Goal: Navigation & Orientation: Go to known website

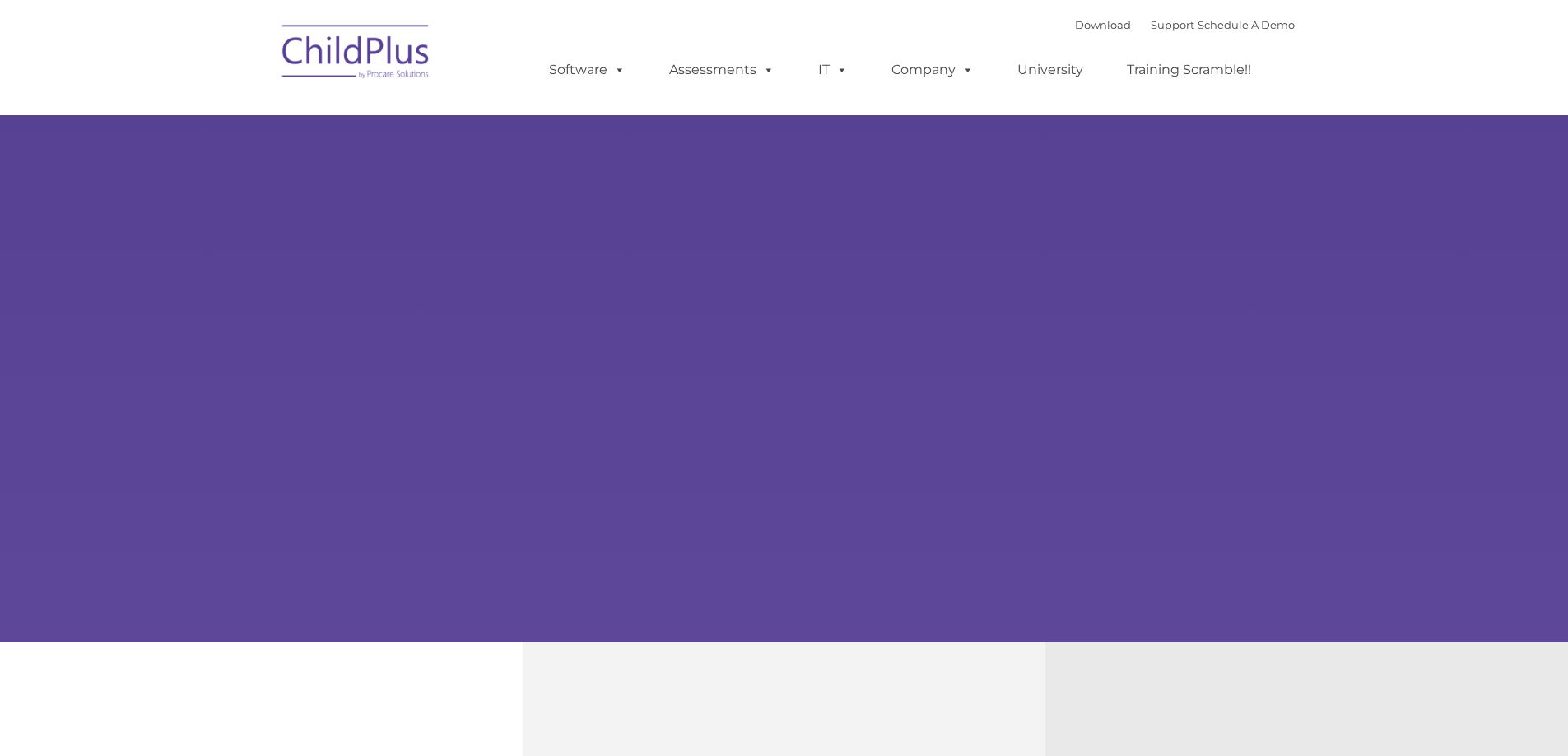
select select "MEDIUM"
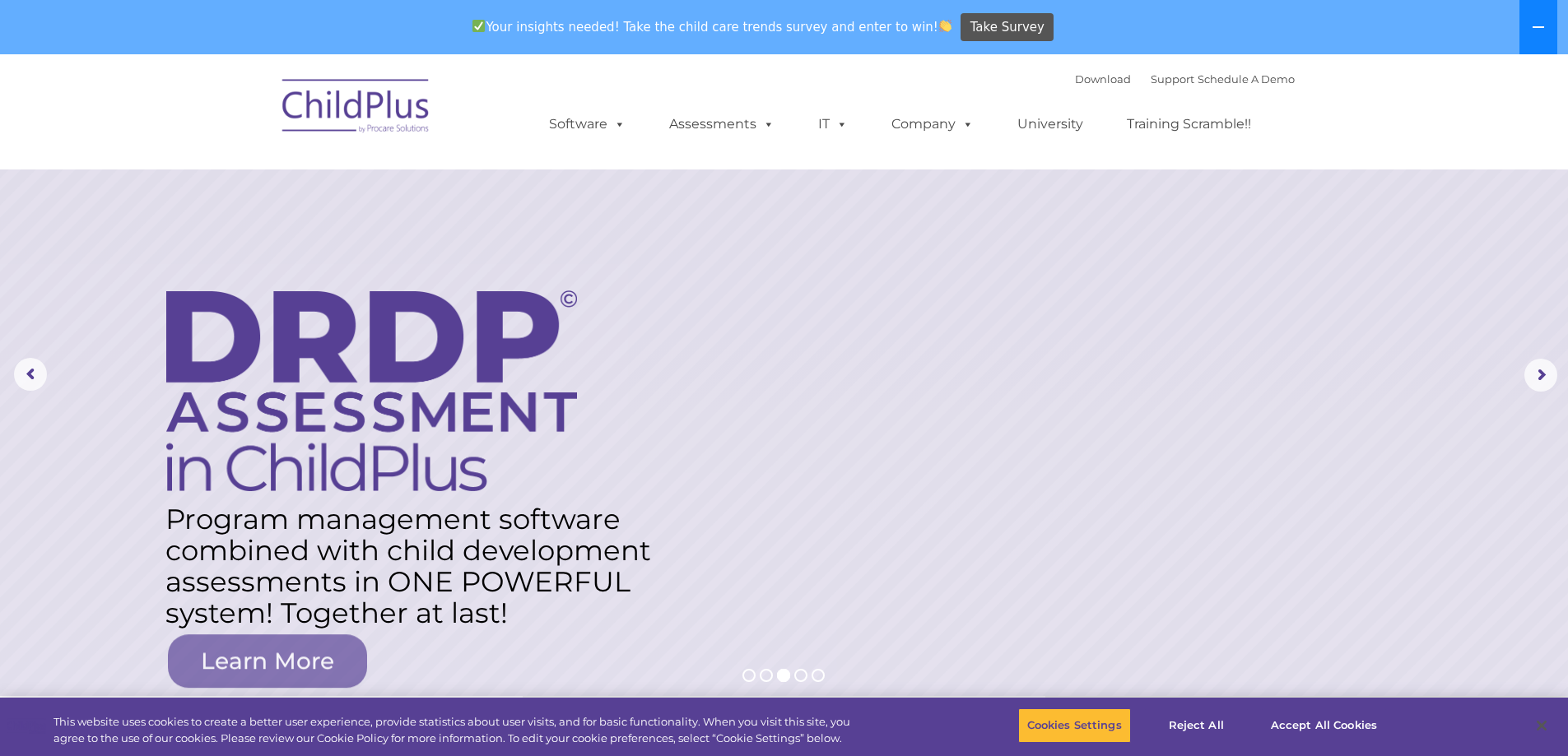
click at [1531, 31] on button at bounding box center [1537, 27] width 38 height 54
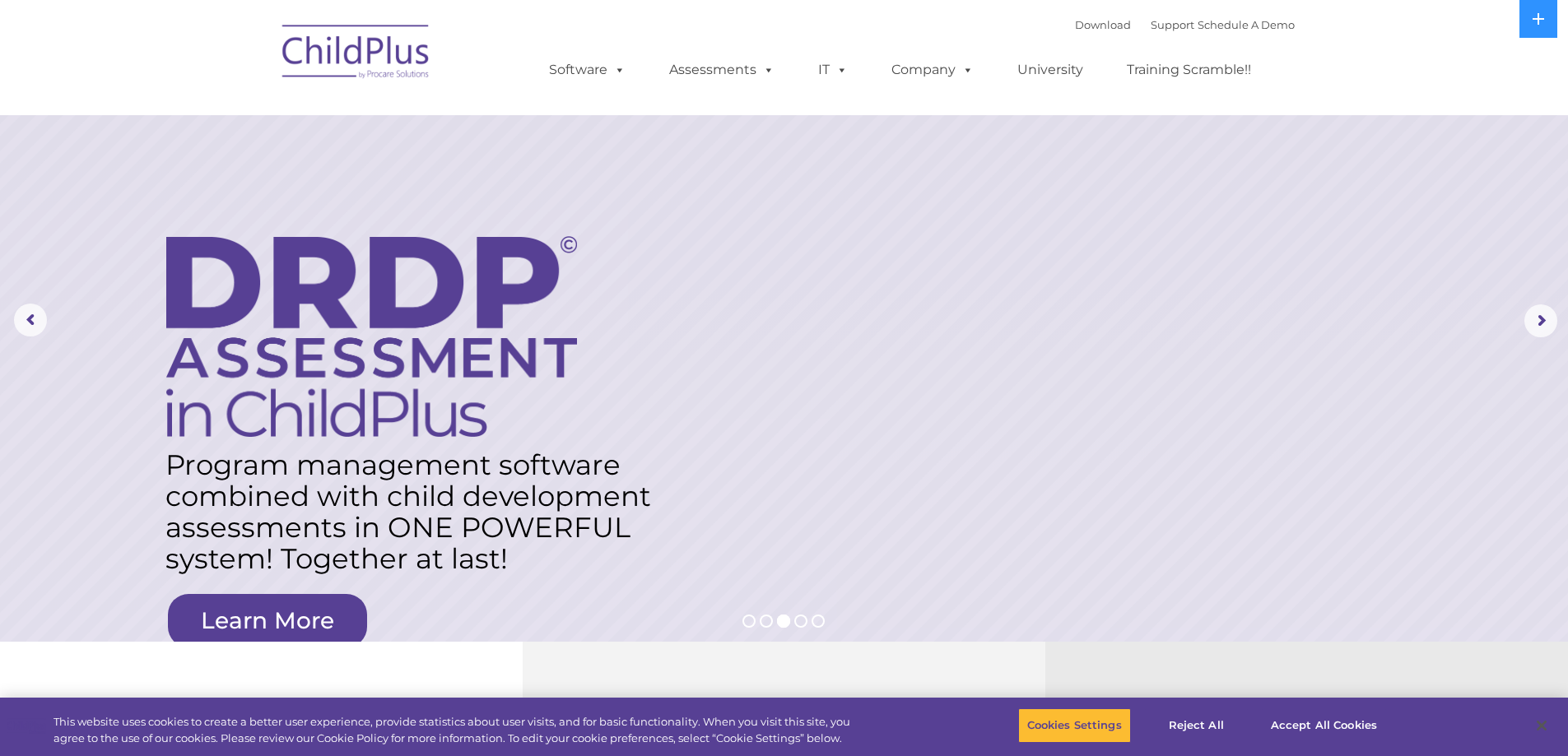
click at [349, 65] on img at bounding box center [356, 54] width 165 height 82
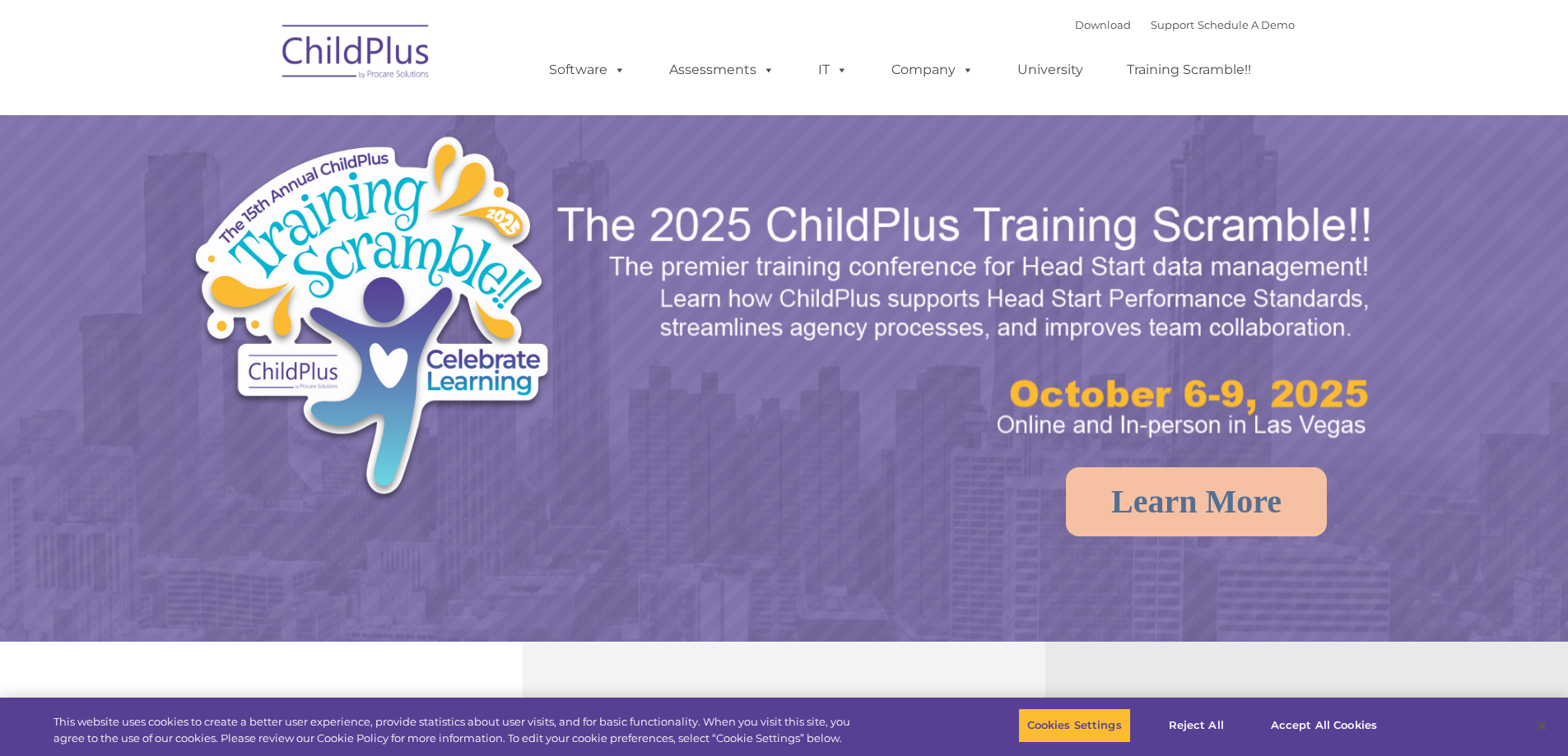
select select "MEDIUM"
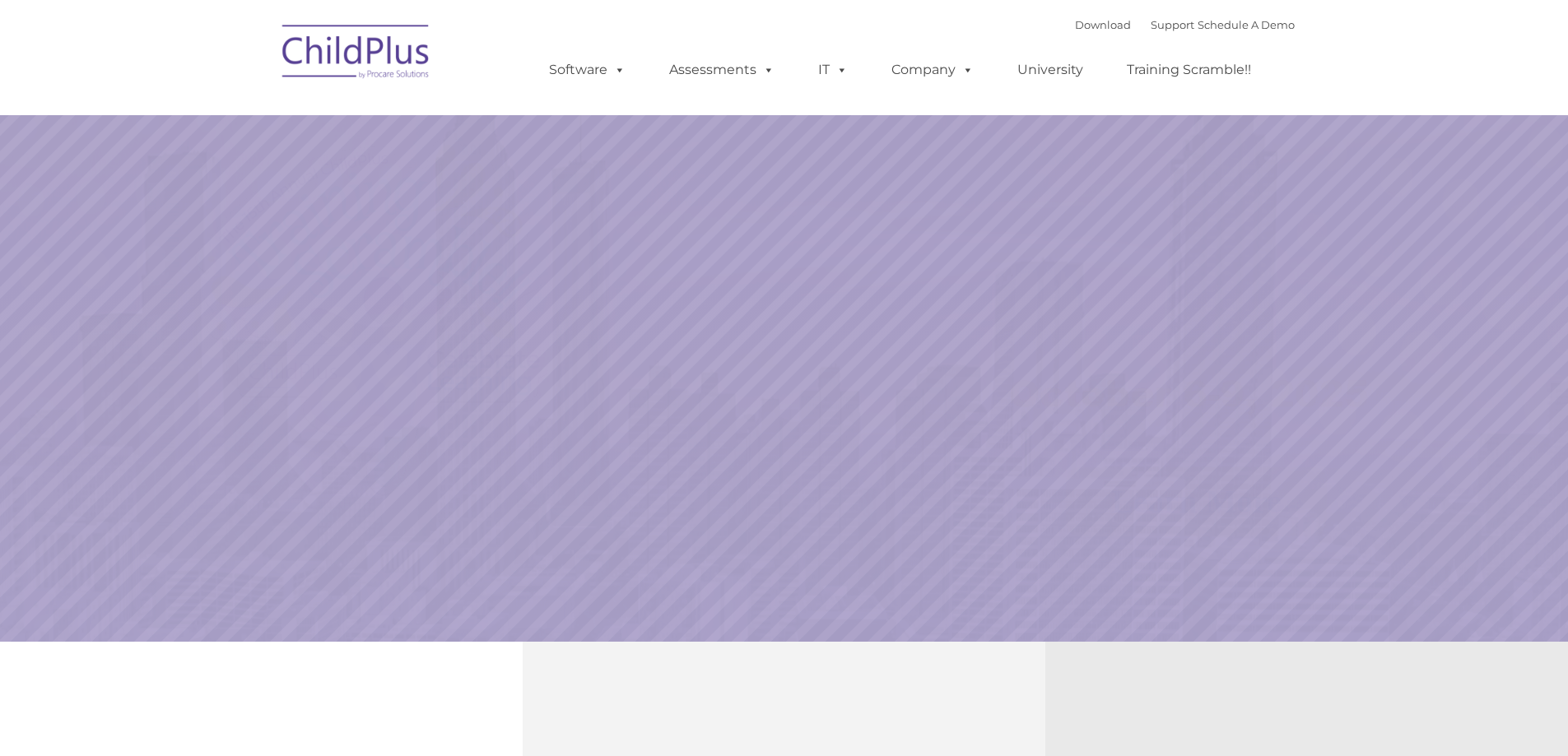
select select "MEDIUM"
